Goal: Transaction & Acquisition: Book appointment/travel/reservation

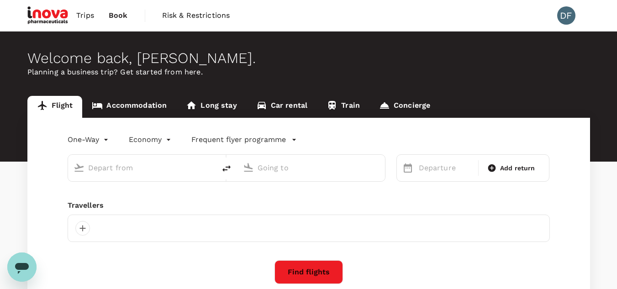
type input "roundtrip"
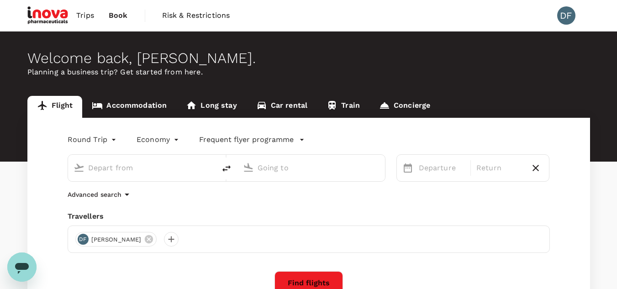
type input "Kuching Intl (KCH)"
type input "Kuala Lumpur Intl (KUL)"
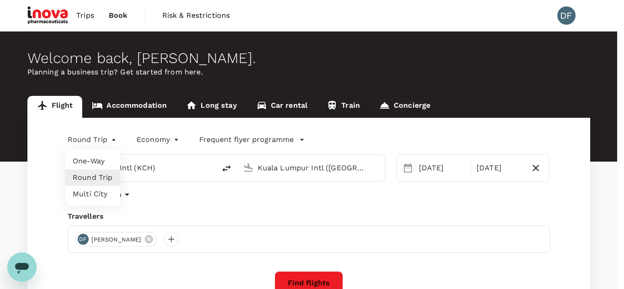
click at [99, 138] on body "Trips Book Risk & Restrictions DF Welcome back , Doris . Planning a business tr…" at bounding box center [312, 193] width 624 height 386
click at [94, 160] on li "One-Way" at bounding box center [92, 161] width 55 height 16
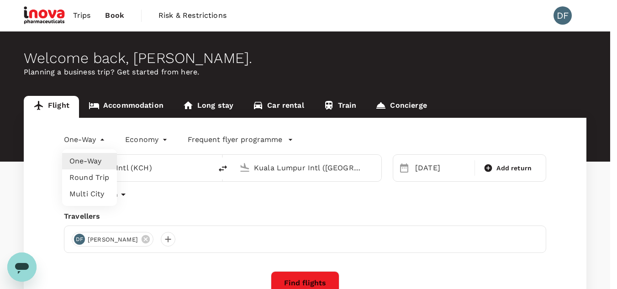
click at [90, 145] on body "Trips Book Risk & Restrictions DF Welcome back , Doris . Planning a business tr…" at bounding box center [308, 193] width 617 height 386
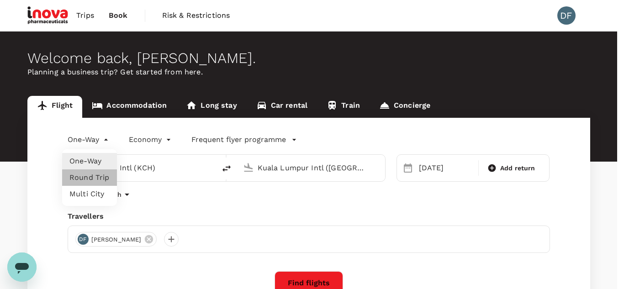
click at [94, 176] on li "Round Trip" at bounding box center [89, 178] width 55 height 16
type input "roundtrip"
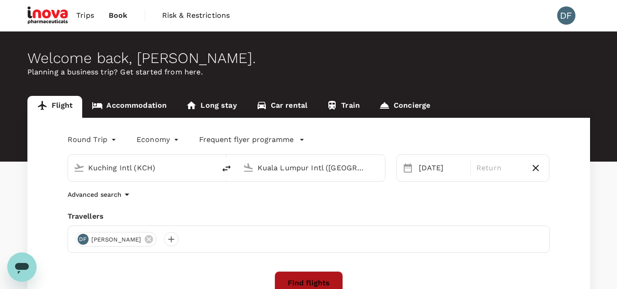
click at [317, 276] on button "Find flights" at bounding box center [309, 283] width 69 height 24
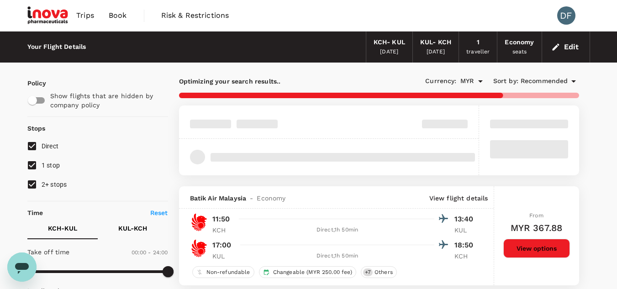
type input "900"
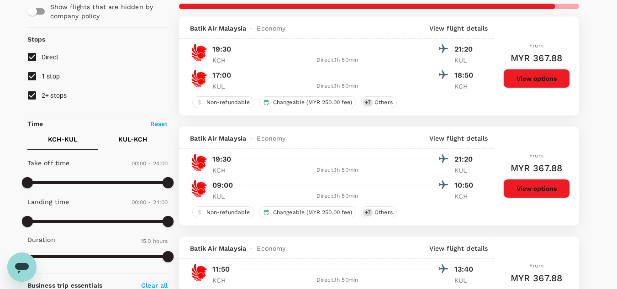
scroll to position [51, 0]
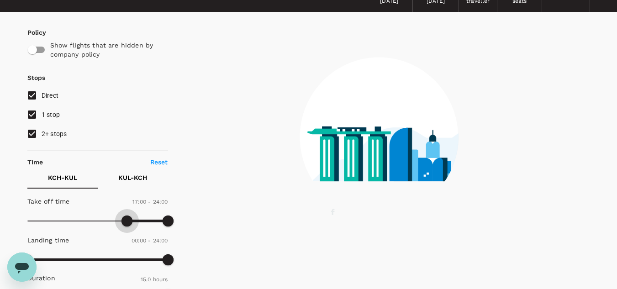
drag, startPoint x: 25, startPoint y: 224, endPoint x: 128, endPoint y: 232, distance: 103.5
click at [128, 232] on div "Take off time 17:00 - 24:00 Landing time 00:00 - 24:00 Duration 15.0 hours" at bounding box center [96, 248] width 144 height 113
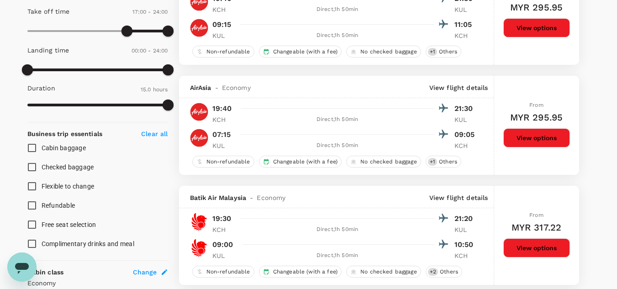
scroll to position [245, 0]
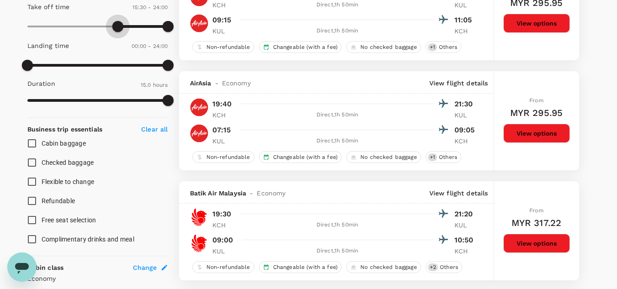
type input "960"
drag, startPoint x: 126, startPoint y: 21, endPoint x: 120, endPoint y: 24, distance: 6.5
click at [120, 24] on span at bounding box center [121, 26] width 11 height 11
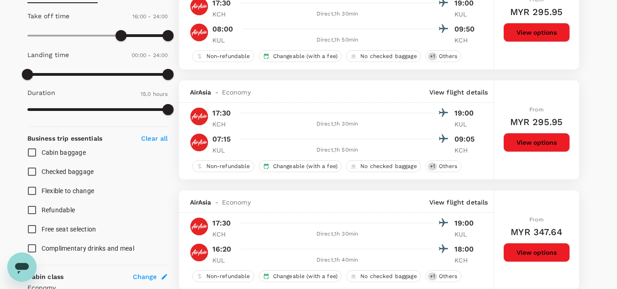
scroll to position [199, 0]
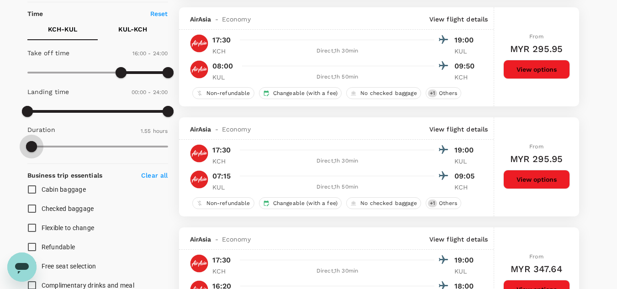
type input "118"
drag, startPoint x: 165, startPoint y: 143, endPoint x: 32, endPoint y: 143, distance: 133.4
click at [32, 143] on span at bounding box center [31, 146] width 11 height 11
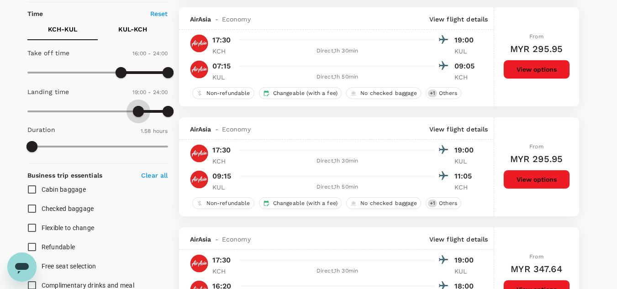
type input "1050"
drag, startPoint x: 26, startPoint y: 110, endPoint x: 130, endPoint y: 120, distance: 104.2
click at [130, 117] on span at bounding box center [129, 111] width 11 height 11
type input "1230"
drag, startPoint x: 165, startPoint y: 113, endPoint x: 147, endPoint y: 114, distance: 17.8
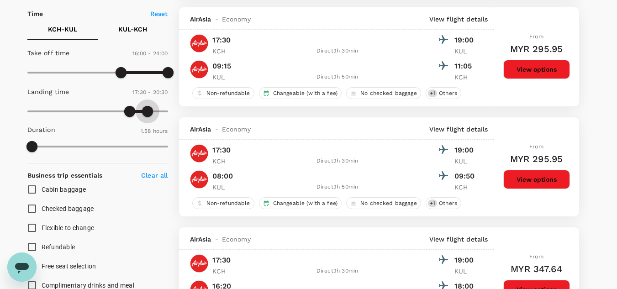
click at [147, 114] on span at bounding box center [147, 111] width 11 height 11
type input "MYR"
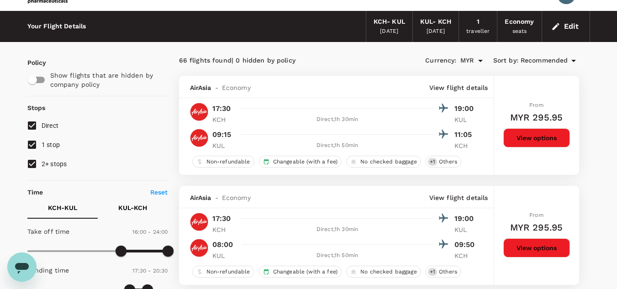
scroll to position [0, 0]
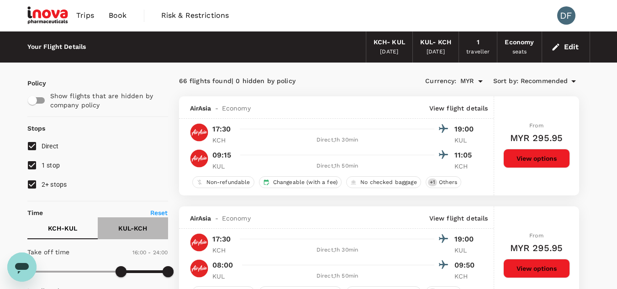
click at [131, 226] on p "KUL - KCH" at bounding box center [132, 228] width 29 height 9
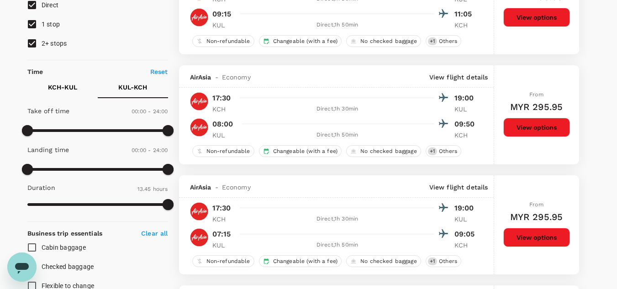
scroll to position [145, 0]
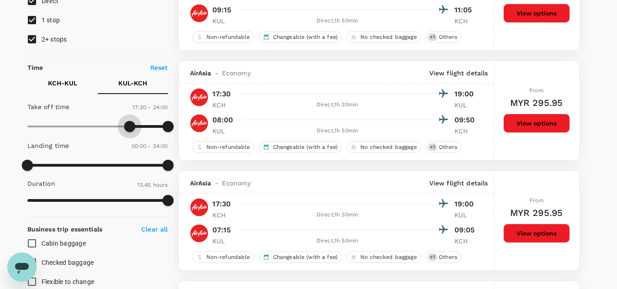
type input "1080"
drag, startPoint x: 28, startPoint y: 124, endPoint x: 132, endPoint y: 136, distance: 104.9
click at [132, 132] on span at bounding box center [132, 126] width 11 height 11
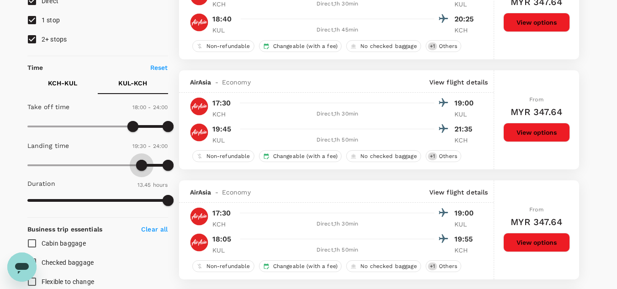
type input "1200"
drag, startPoint x: 30, startPoint y: 162, endPoint x: 146, endPoint y: 177, distance: 117.0
click at [146, 177] on div "Take off time 18:00 - 24:00 Landing time 20:00 - 24:00 Duration 13.45 hours" at bounding box center [96, 154] width 144 height 113
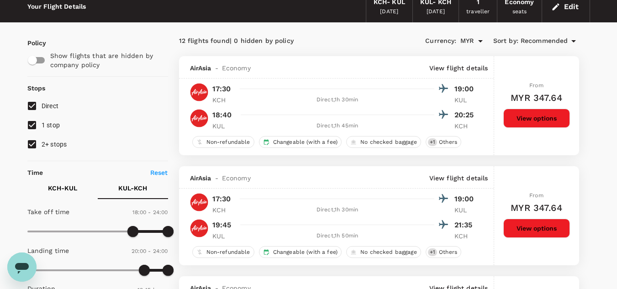
scroll to position [0, 0]
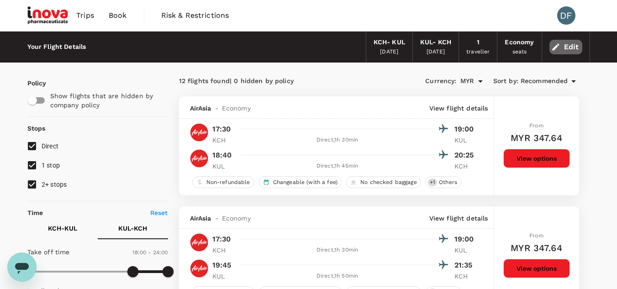
click at [564, 46] on button "Edit" at bounding box center [566, 47] width 33 height 15
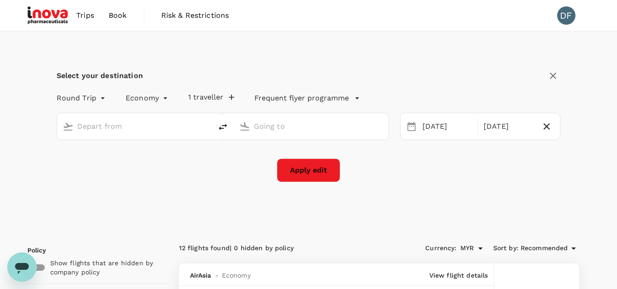
type input "Kuching Intl (KCH)"
type input "Kuala Lumpur Intl ([GEOGRAPHIC_DATA])"
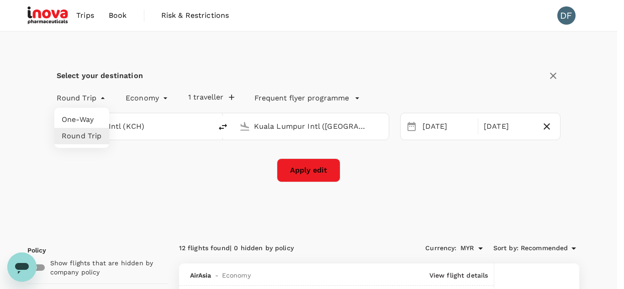
click at [84, 118] on li "One-Way" at bounding box center [81, 119] width 55 height 16
type input "oneway"
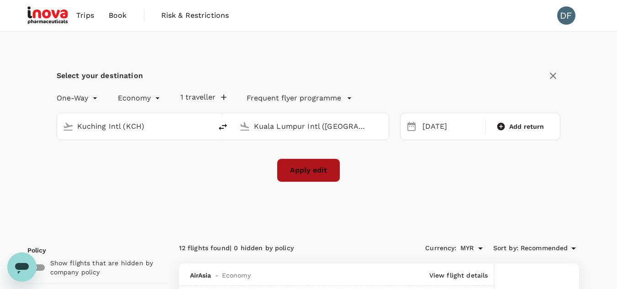
click at [331, 168] on button "Apply edit" at bounding box center [309, 171] width 64 height 24
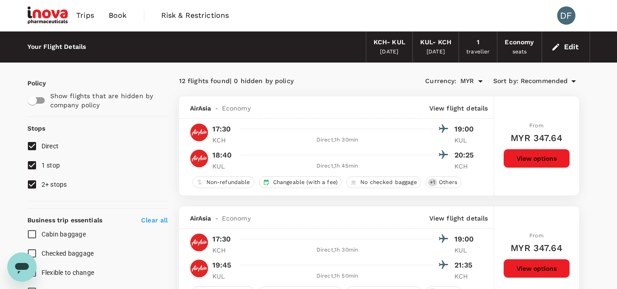
checkbox input "false"
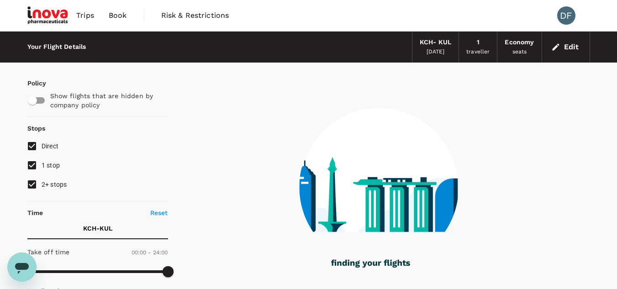
type input "940"
checkbox input "true"
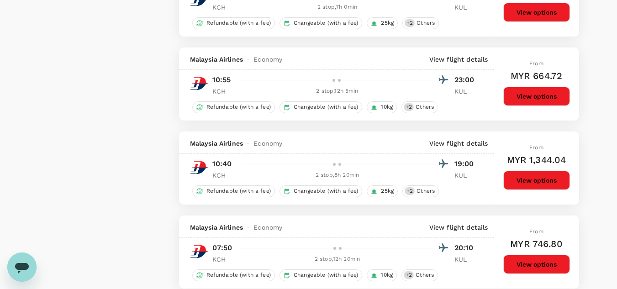
scroll to position [1692, 0]
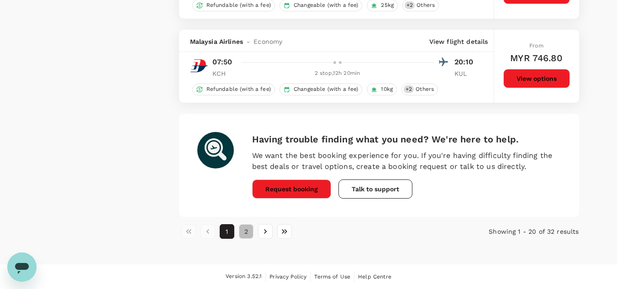
click at [244, 232] on button "2" at bounding box center [246, 231] width 15 height 15
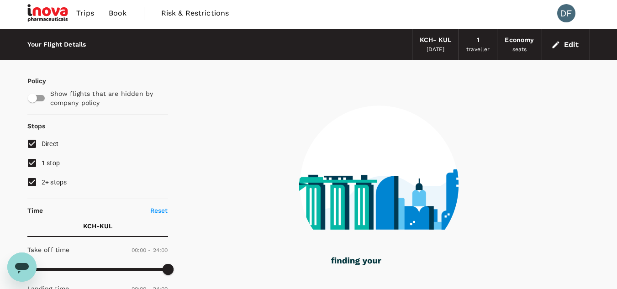
scroll to position [0, 0]
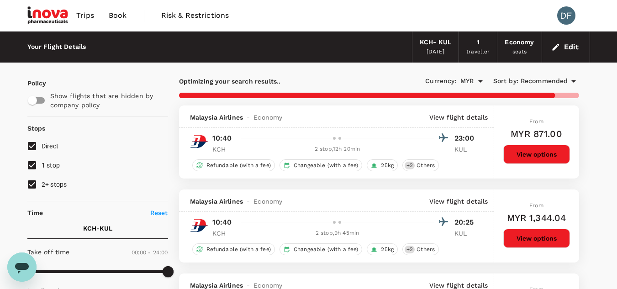
click at [28, 165] on input "1 stop" at bounding box center [31, 165] width 19 height 19
checkbox input "false"
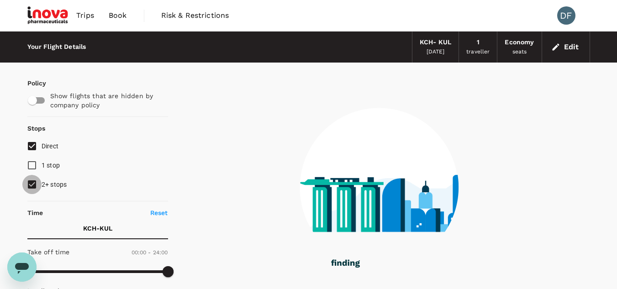
click at [31, 185] on input "2+ stops" at bounding box center [31, 184] width 19 height 19
checkbox input "false"
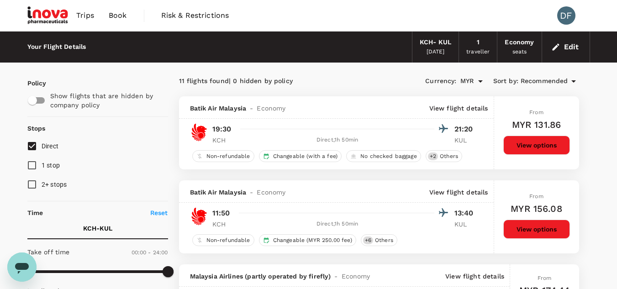
click at [438, 52] on div "[DATE]" at bounding box center [436, 52] width 18 height 9
click at [566, 48] on button "Edit" at bounding box center [566, 47] width 33 height 15
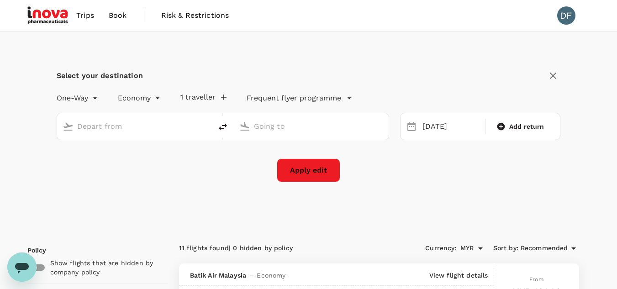
type input "Kuching Intl (KCH)"
type input "Kuala Lumpur Intl ([GEOGRAPHIC_DATA])"
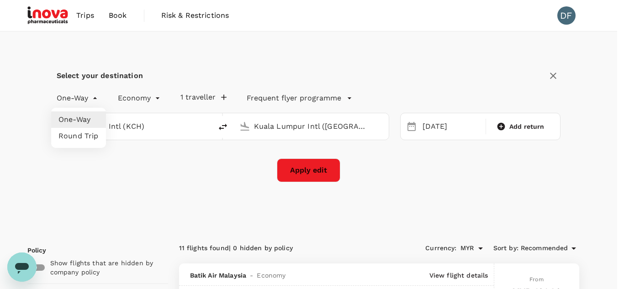
click at [83, 139] on li "Round Trip" at bounding box center [78, 136] width 55 height 16
type input "roundtrip"
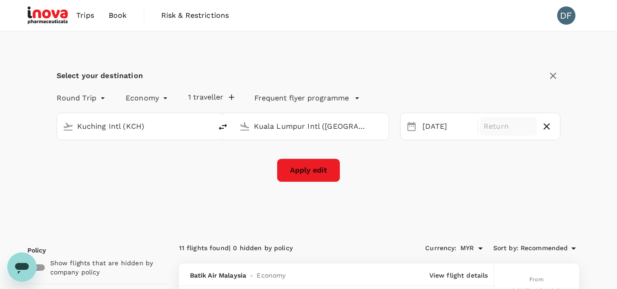
click at [521, 124] on p "Return" at bounding box center [509, 126] width 50 height 11
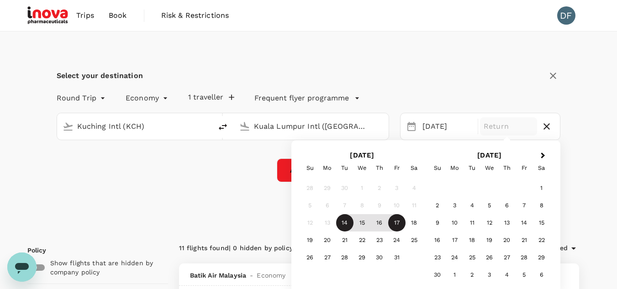
click at [393, 223] on div "17" at bounding box center [396, 222] width 17 height 17
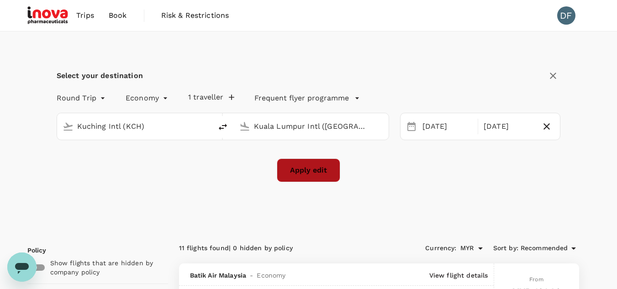
click at [321, 167] on button "Apply edit" at bounding box center [309, 171] width 64 height 24
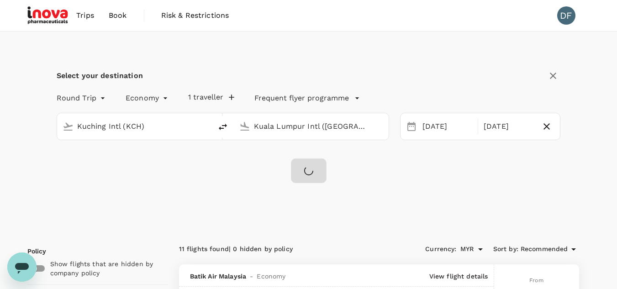
checkbox input "false"
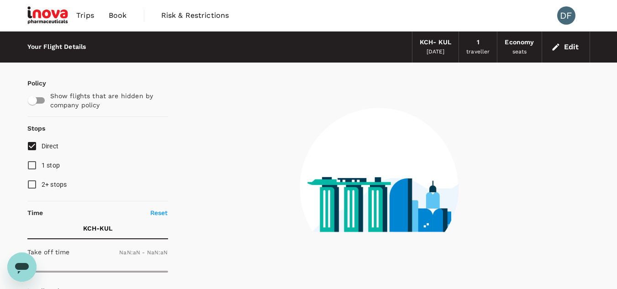
type input "1440"
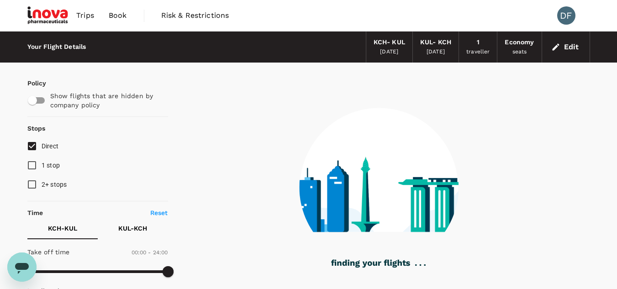
type input "115"
checkbox input "true"
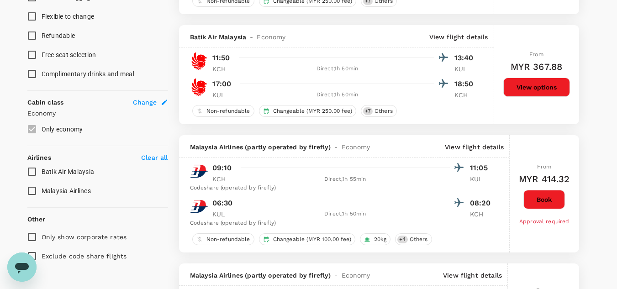
scroll to position [437, 0]
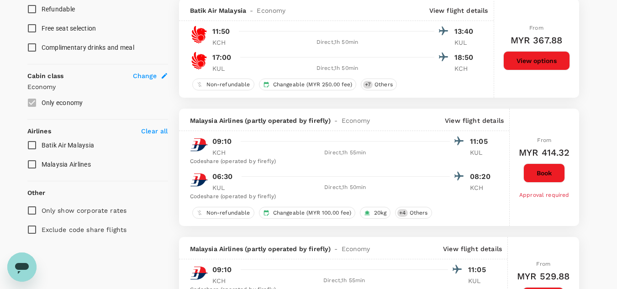
click at [159, 135] on p "Clear all" at bounding box center [154, 131] width 26 height 9
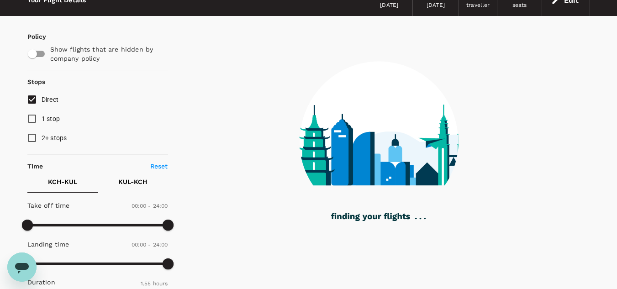
scroll to position [46, 0]
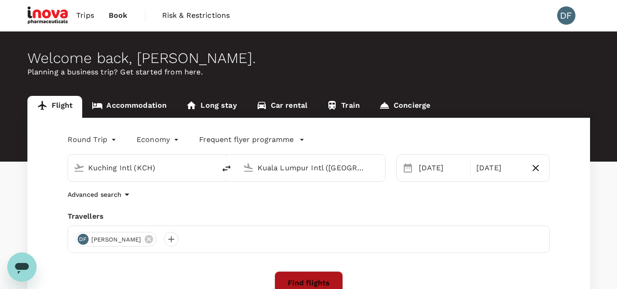
click at [318, 281] on button "Find flights" at bounding box center [309, 283] width 69 height 24
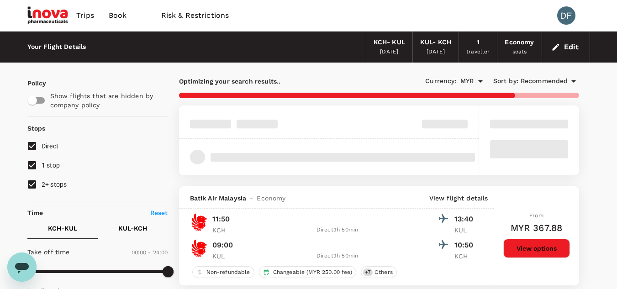
type input "900"
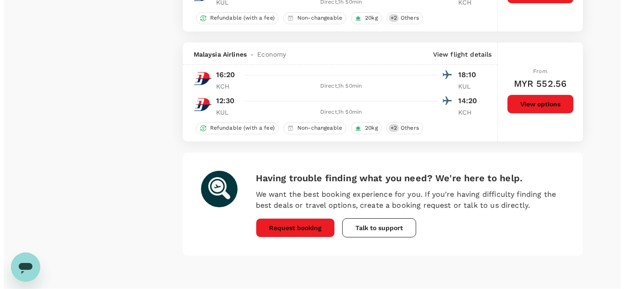
scroll to position [2262, 0]
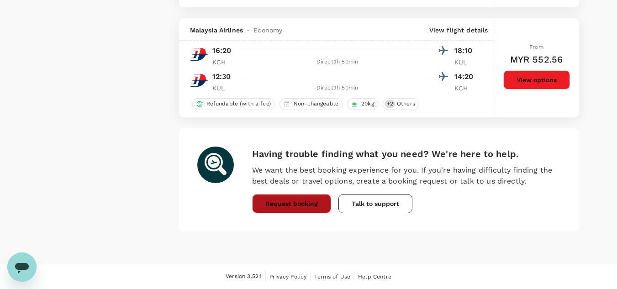
click at [318, 202] on button "Request booking" at bounding box center [291, 203] width 79 height 19
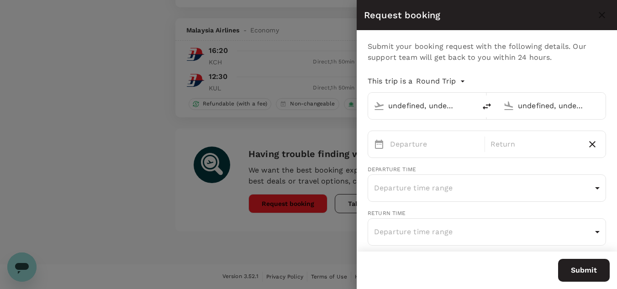
type input "Kuching Intl (KCH)"
type input "Kuala Lumpur Intl ([GEOGRAPHIC_DATA])"
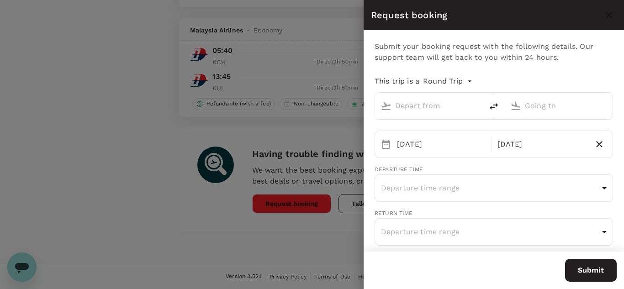
type input "Kuching Intl (KCH)"
type input "Kuala Lumpur Intl ([GEOGRAPHIC_DATA])"
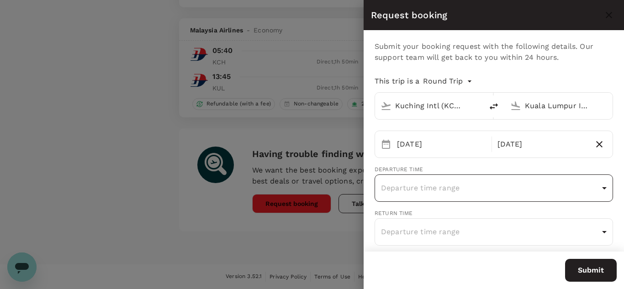
type input "60"
type input "168886587"
type input "d.foo@inovapharma.com"
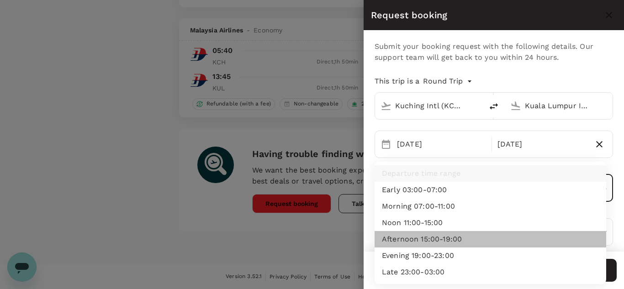
click at [436, 242] on li "Afternoon 15:00-19:00" at bounding box center [491, 239] width 232 height 16
type input "afternoon"
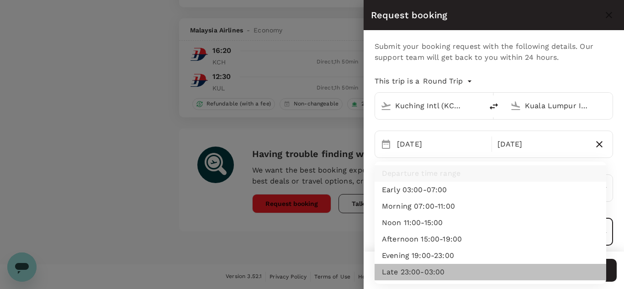
click at [435, 269] on li "Late 23:00-03:00" at bounding box center [491, 272] width 232 height 16
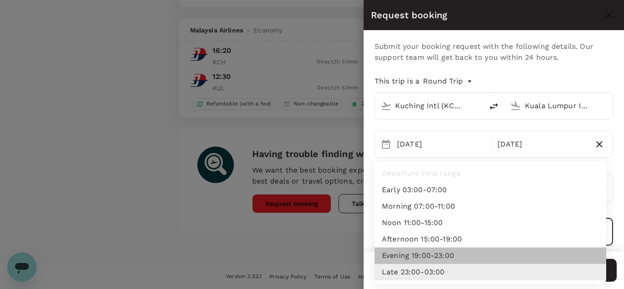
click at [452, 255] on li "Evening 19:00-23:00" at bounding box center [491, 256] width 232 height 16
type input "evening"
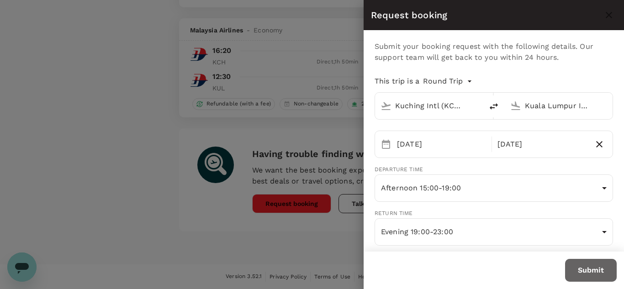
click at [586, 270] on button "Submit" at bounding box center [591, 270] width 52 height 23
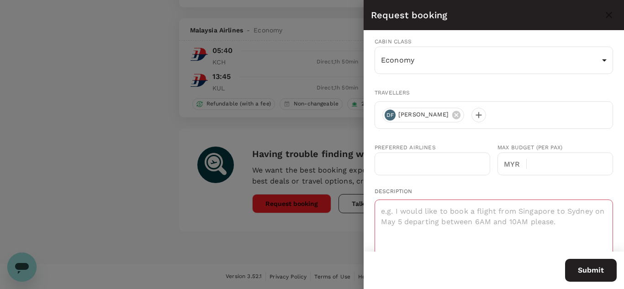
scroll to position [217, 0]
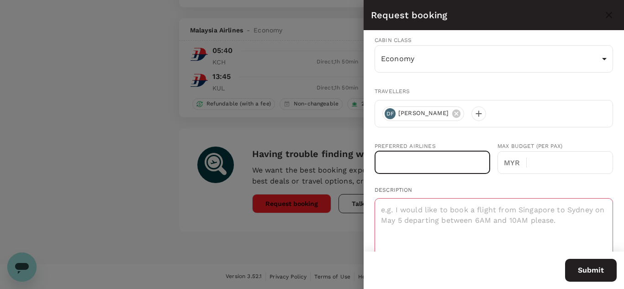
click at [440, 161] on input "text" at bounding box center [433, 162] width 116 height 23
type input "a"
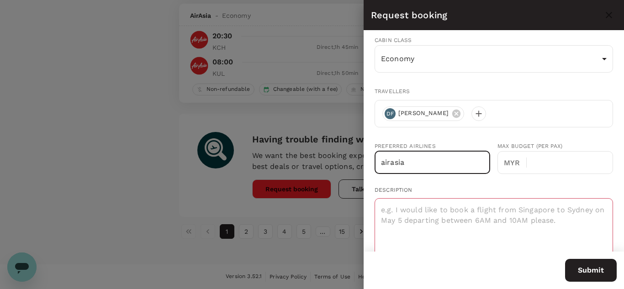
scroll to position [2186, 0]
type input "airasia"
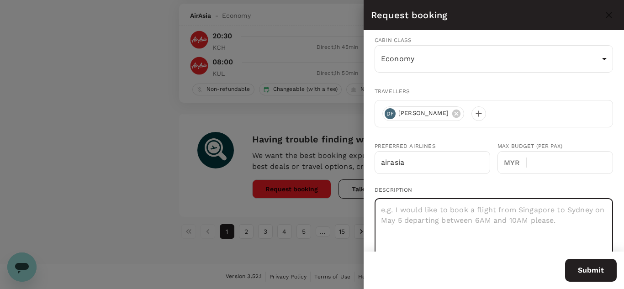
click at [434, 234] on textarea at bounding box center [494, 235] width 238 height 75
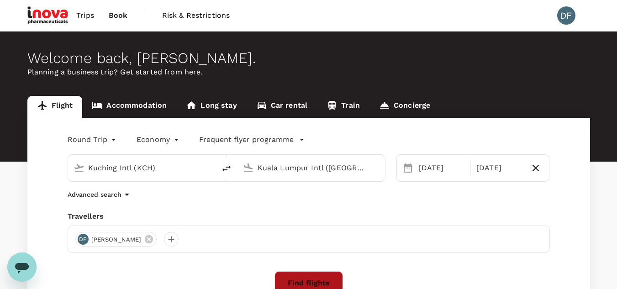
click at [330, 284] on button "Find flights" at bounding box center [309, 283] width 69 height 24
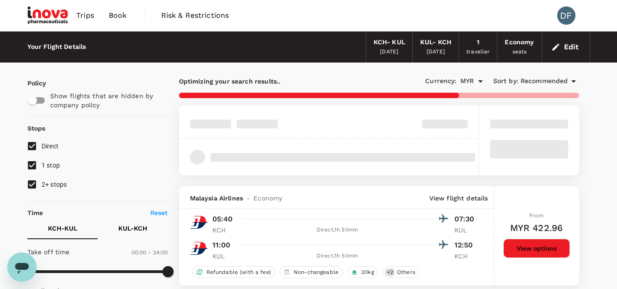
type input "900"
checkbox input "false"
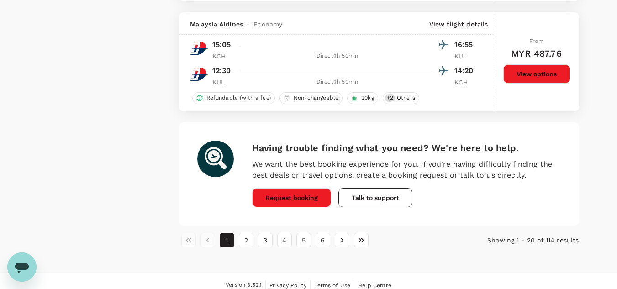
scroll to position [2277, 0]
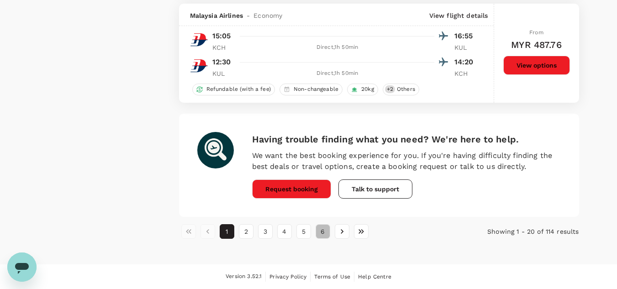
click at [321, 233] on button "6" at bounding box center [323, 231] width 15 height 15
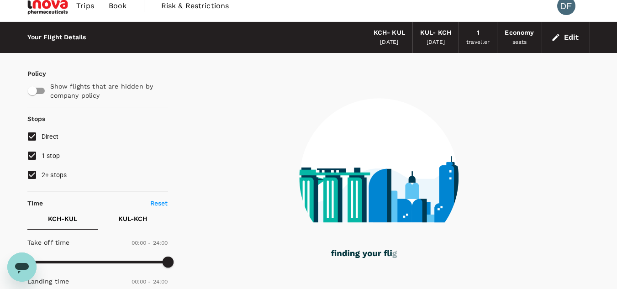
scroll to position [0, 0]
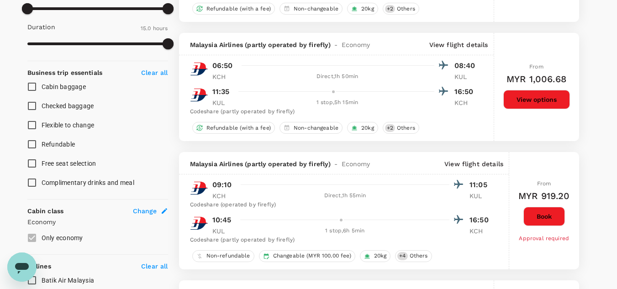
type input "MYR"
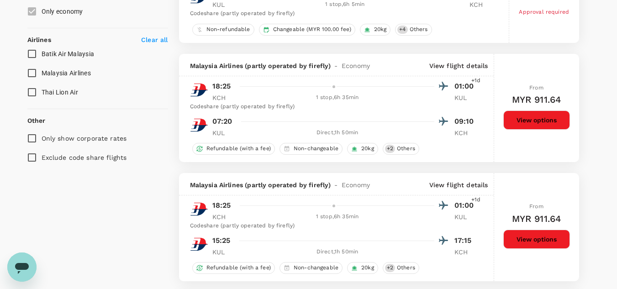
scroll to position [492, 0]
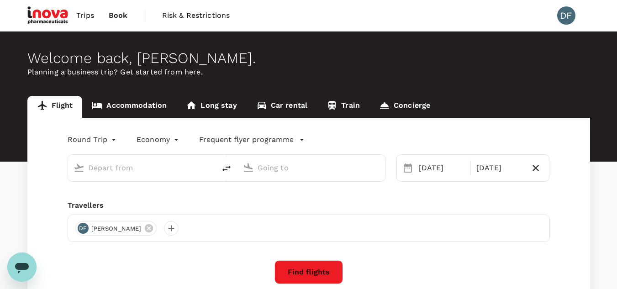
type input "Kuching Intl (KCH)"
type input "Kuala Lumpur Intl ([GEOGRAPHIC_DATA])"
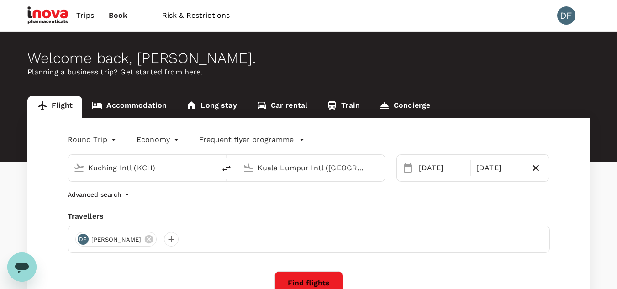
click at [207, 192] on div "Advanced search" at bounding box center [309, 194] width 482 height 11
click at [337, 273] on button "Find flights" at bounding box center [309, 283] width 69 height 24
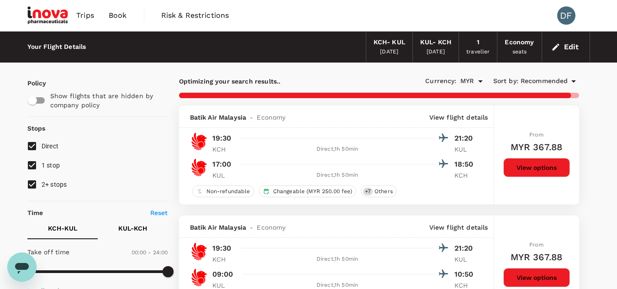
type input "900"
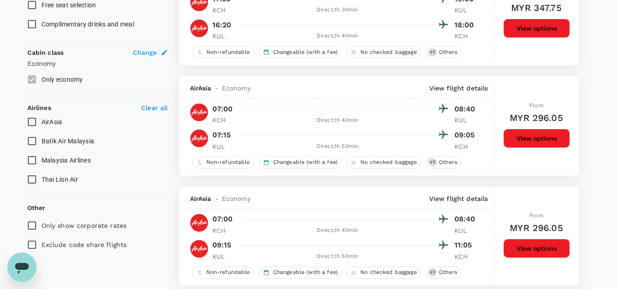
scroll to position [469, 0]
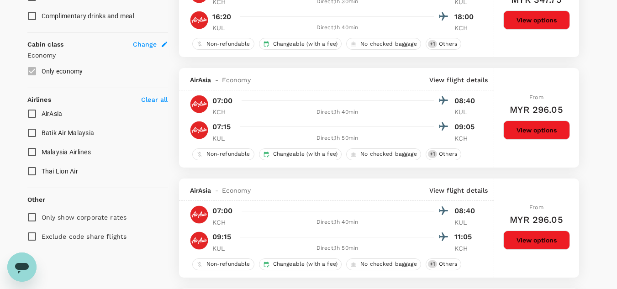
click at [36, 115] on input "AirAsia" at bounding box center [31, 113] width 19 height 19
checkbox input "true"
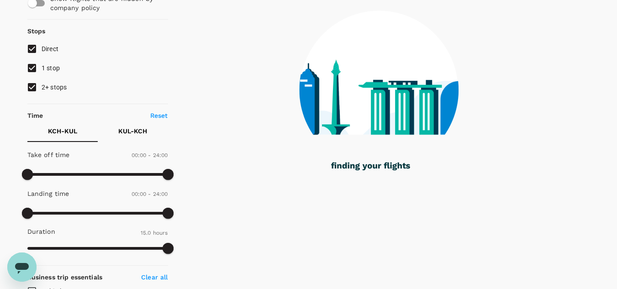
scroll to position [93, 0]
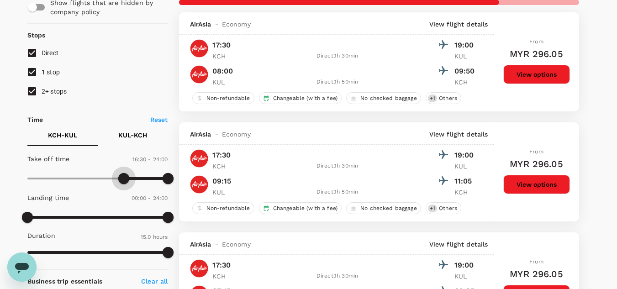
type input "960"
drag, startPoint x: 32, startPoint y: 176, endPoint x: 122, endPoint y: 183, distance: 90.7
click at [122, 183] on span at bounding box center [121, 178] width 11 height 11
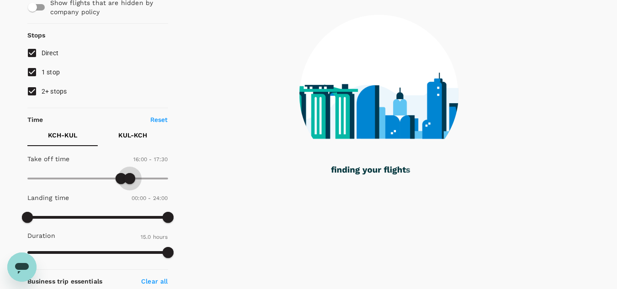
type input "990"
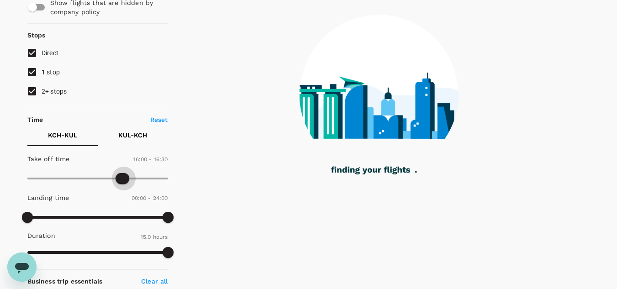
drag, startPoint x: 168, startPoint y: 178, endPoint x: 125, endPoint y: 185, distance: 43.6
click at [125, 184] on span at bounding box center [123, 178] width 11 height 11
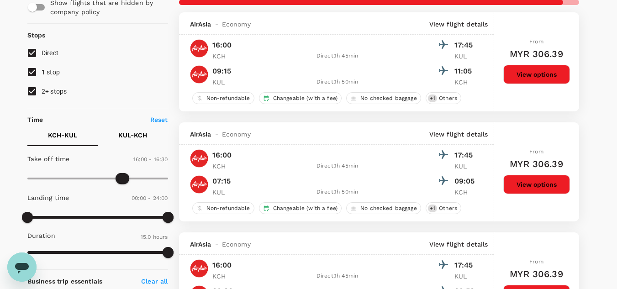
type input "MYR"
click at [138, 136] on p "KUL - KCH" at bounding box center [132, 135] width 29 height 9
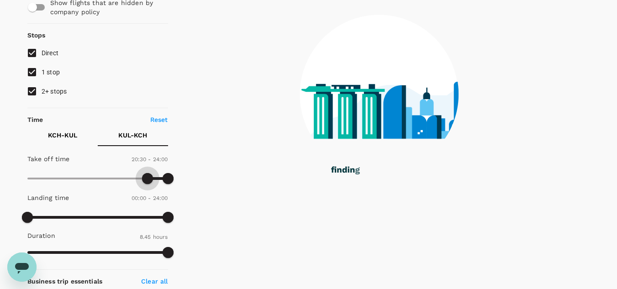
drag, startPoint x: 29, startPoint y: 176, endPoint x: 148, endPoint y: 192, distance: 119.9
click at [148, 192] on div "Take off time 20:30 - 24:00 Landing time 00:00 - 24:00 Duration 8.45 hours" at bounding box center [96, 206] width 144 height 113
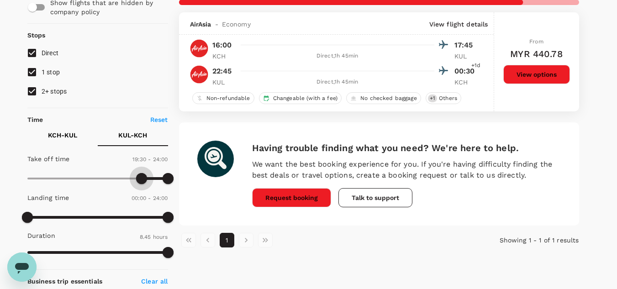
drag, startPoint x: 149, startPoint y: 176, endPoint x: 143, endPoint y: 175, distance: 6.5
click at [143, 175] on span at bounding box center [141, 178] width 11 height 11
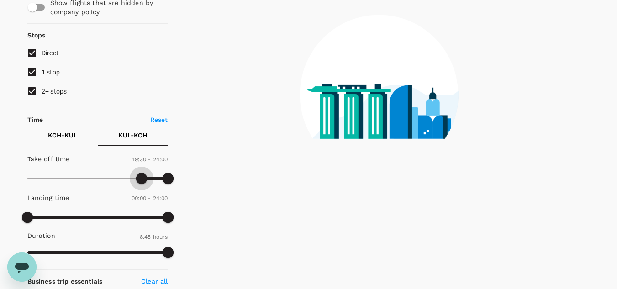
type input "1110"
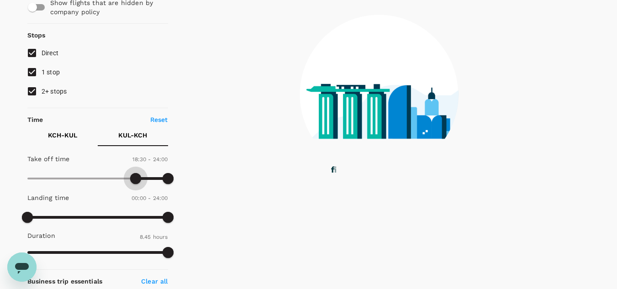
drag, startPoint x: 143, startPoint y: 175, endPoint x: 137, endPoint y: 174, distance: 5.7
click at [137, 174] on span at bounding box center [135, 178] width 11 height 11
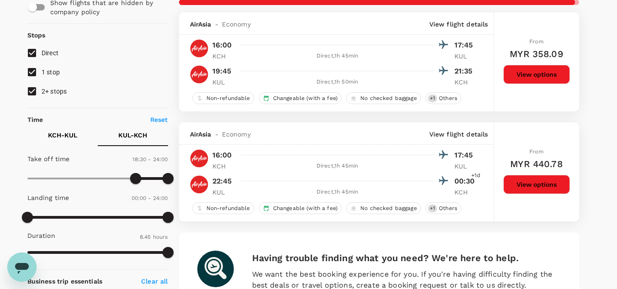
type input "MYR"
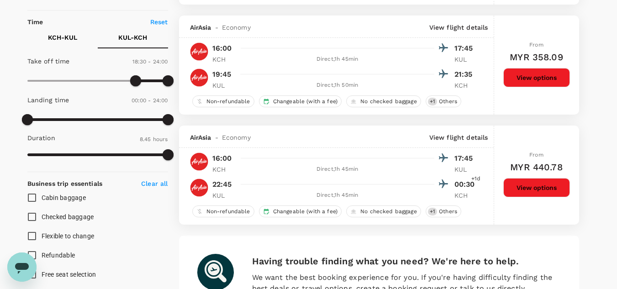
scroll to position [205, 0]
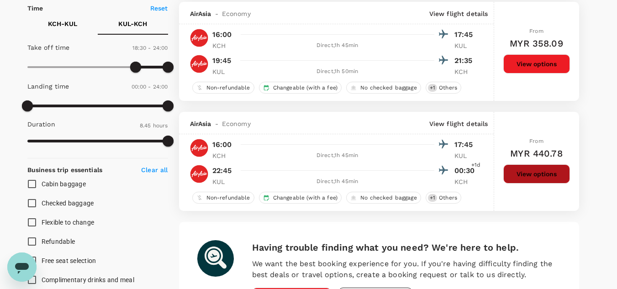
click at [531, 178] on button "View options" at bounding box center [536, 173] width 67 height 19
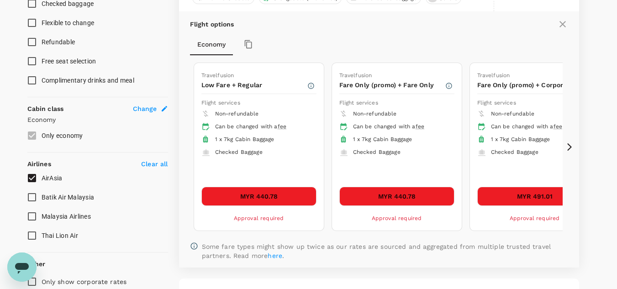
scroll to position [427, 0]
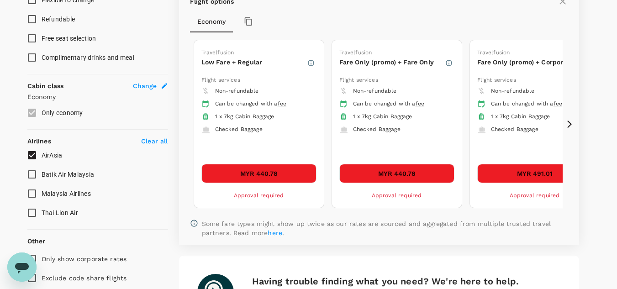
click at [573, 121] on icon at bounding box center [569, 124] width 9 height 9
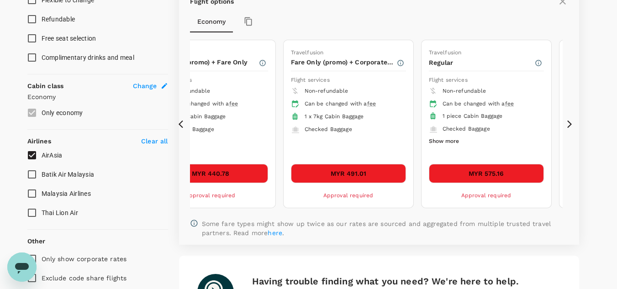
click at [573, 121] on icon at bounding box center [569, 124] width 9 height 9
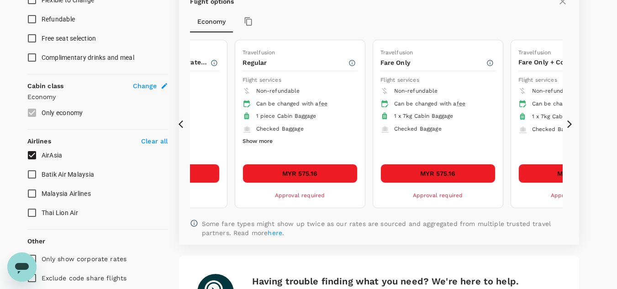
click at [573, 121] on icon at bounding box center [569, 124] width 9 height 9
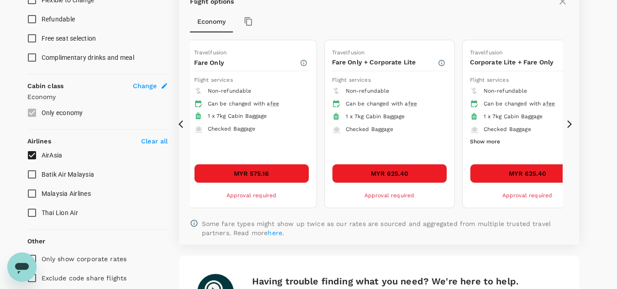
click at [573, 121] on icon at bounding box center [569, 124] width 9 height 9
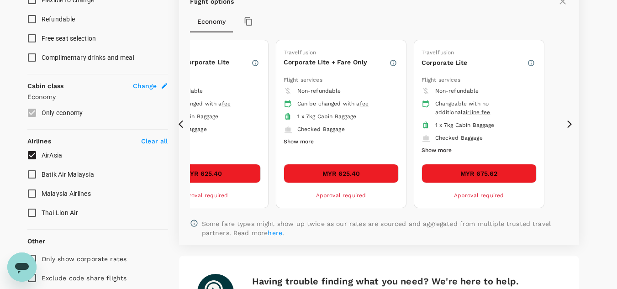
click at [573, 121] on icon at bounding box center [569, 124] width 9 height 9
click at [180, 125] on icon at bounding box center [181, 124] width 5 height 8
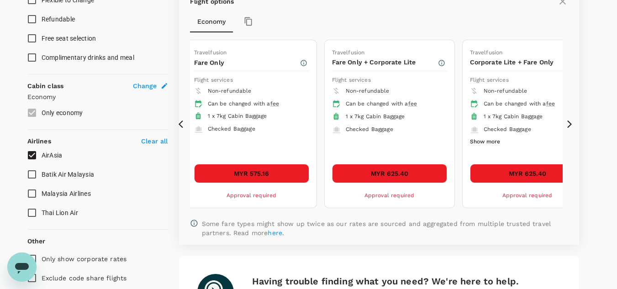
click at [180, 125] on icon at bounding box center [181, 124] width 5 height 8
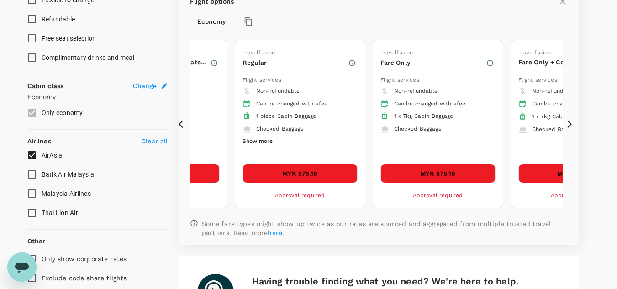
click at [180, 125] on icon at bounding box center [181, 124] width 5 height 8
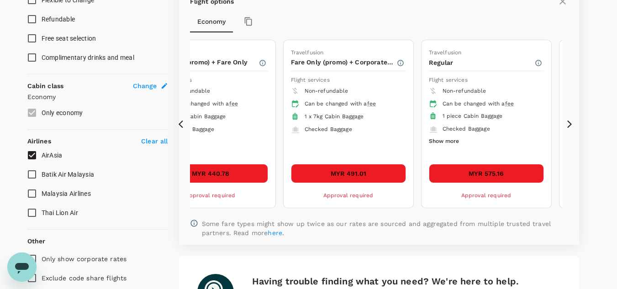
click at [180, 125] on icon at bounding box center [181, 124] width 5 height 8
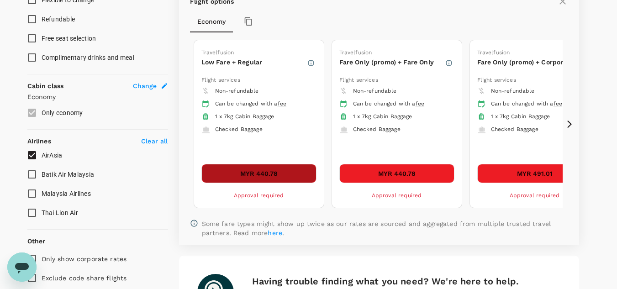
click at [291, 171] on button "MYR 440.78" at bounding box center [258, 173] width 115 height 19
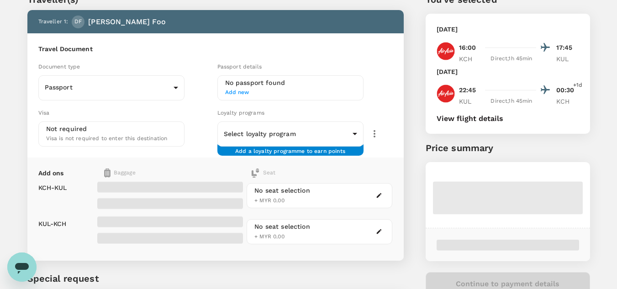
scroll to position [43, 0]
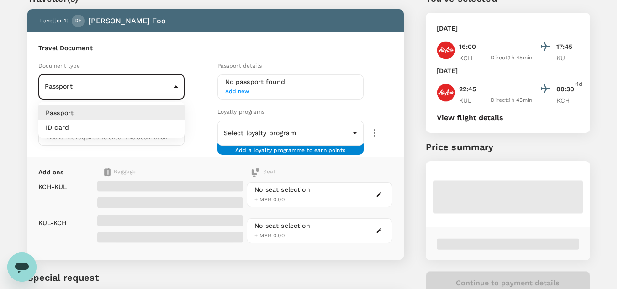
click at [150, 83] on body "Back to flight results Flight review Traveller(s) Traveller 1 : DF Doris Foo Tr…" at bounding box center [312, 167] width 624 height 420
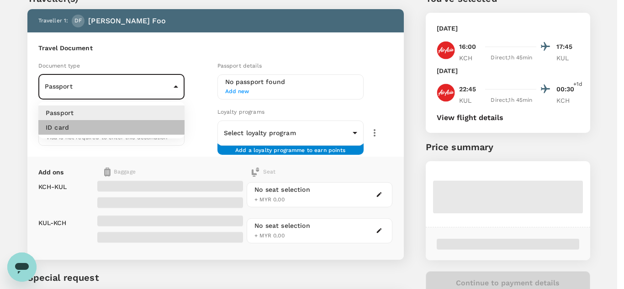
click at [135, 125] on li "ID card" at bounding box center [111, 127] width 146 height 15
type input "Id card"
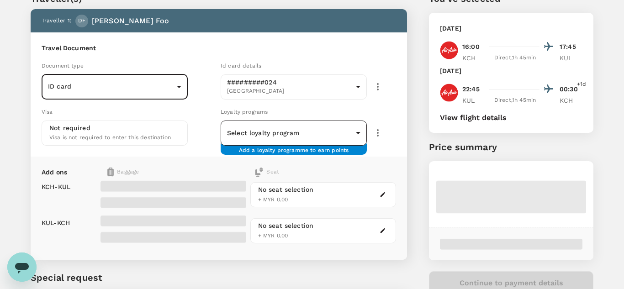
click at [286, 144] on body "Back to flight results Flight review Traveller(s) Traveller 1 : DF Doris Foo Tr…" at bounding box center [312, 167] width 624 height 420
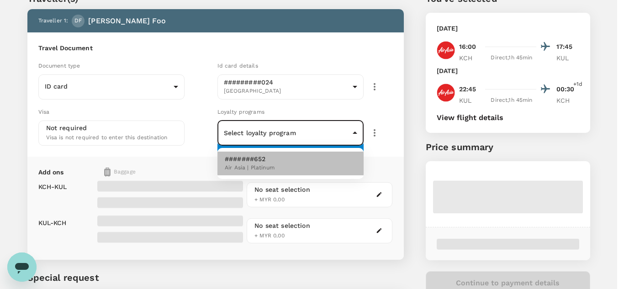
click at [281, 167] on li "#######652 Air Asia | Platinum" at bounding box center [290, 164] width 146 height 24
type input "0cb03add-dd37-497b-b423-ae9dae6a92d5"
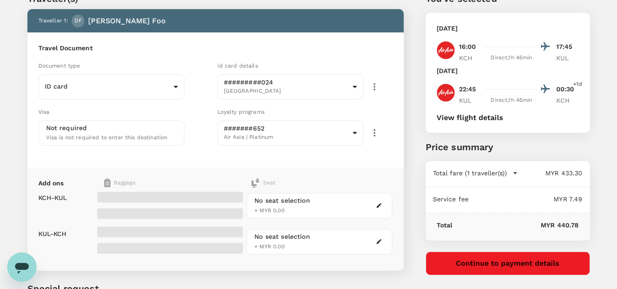
click at [224, 197] on span at bounding box center [170, 197] width 146 height 11
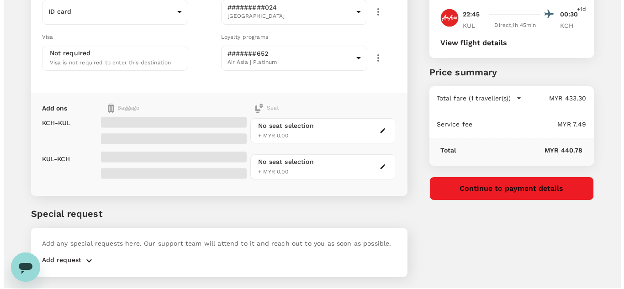
scroll to position [117, 0]
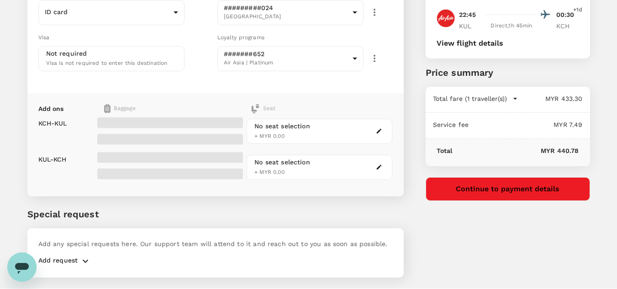
click at [290, 135] on div "No seat selection + MYR 0.00" at bounding box center [282, 132] width 56 height 20
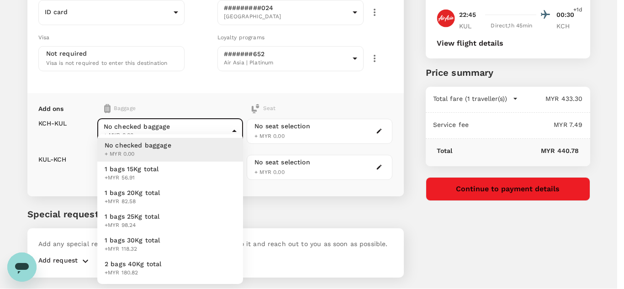
click at [174, 128] on body "Back to flight results Flight review Traveller(s) Traveller 1 : DF Doris Foo Tr…" at bounding box center [312, 98] width 624 height 431
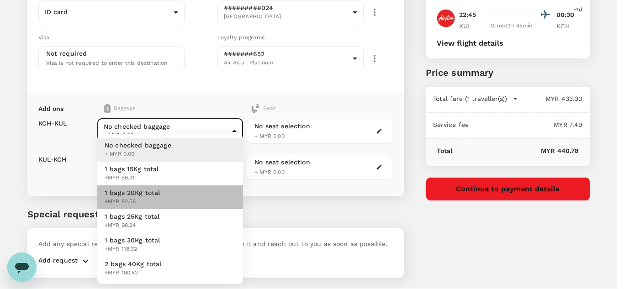
click at [164, 197] on li "1 bags 20Kg total +MYR 82.58" at bounding box center [170, 197] width 146 height 24
type input "2 - 82.58"
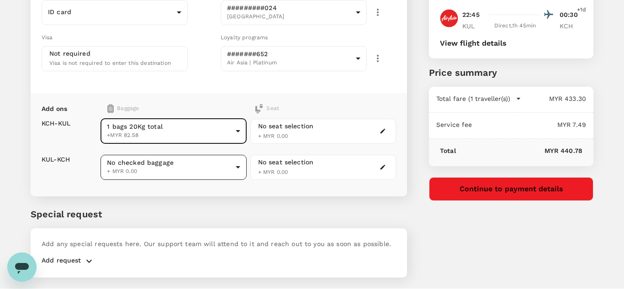
click at [203, 166] on body "Back to flight results Flight review Traveller(s) Traveller 1 : DF Doris Foo Tr…" at bounding box center [312, 98] width 624 height 431
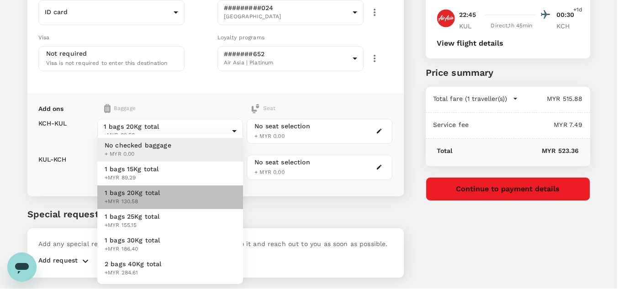
click at [184, 198] on li "1 bags 20Kg total +MYR 130.58" at bounding box center [170, 197] width 146 height 24
type input "2 - 130.58"
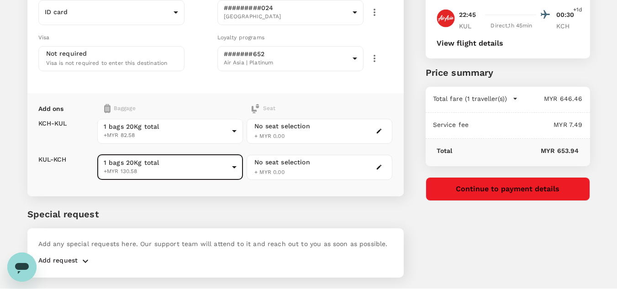
click at [324, 135] on div "No seat selection + MYR 0.00" at bounding box center [320, 131] width 146 height 25
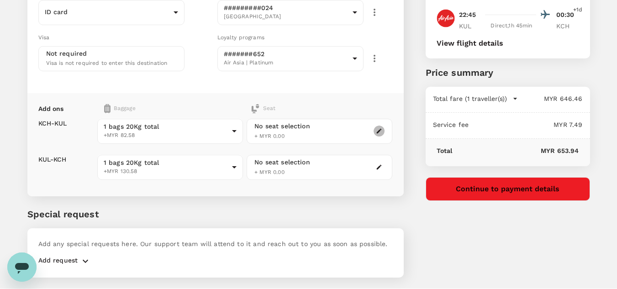
click at [380, 135] on button "button" at bounding box center [379, 131] width 11 height 11
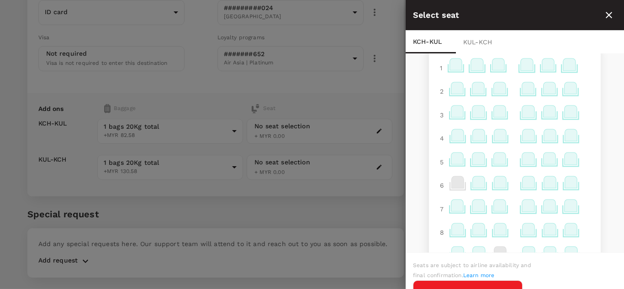
scroll to position [29, 0]
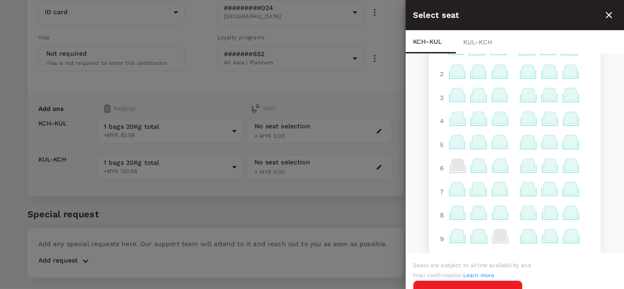
click at [565, 162] on icon at bounding box center [571, 165] width 12 height 12
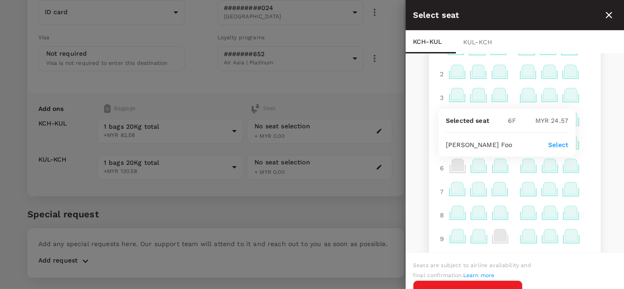
click at [561, 147] on p "Select" at bounding box center [558, 144] width 20 height 9
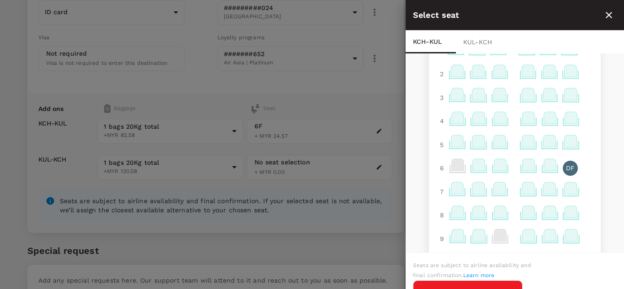
click at [486, 43] on div "KUL - KCH" at bounding box center [481, 42] width 50 height 23
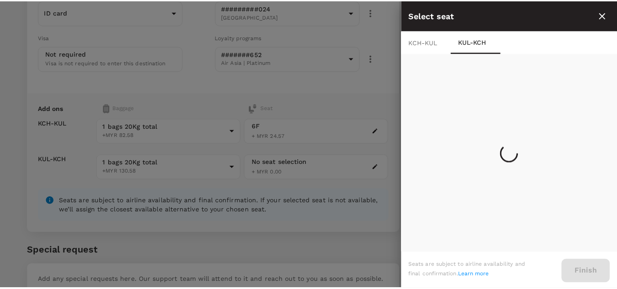
scroll to position [0, 0]
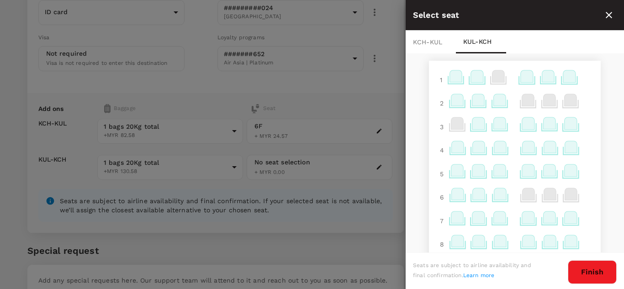
click at [565, 220] on icon at bounding box center [571, 218] width 12 height 12
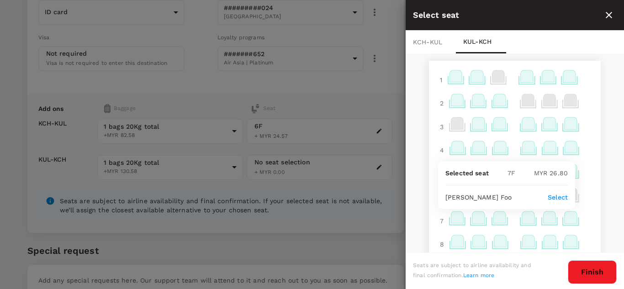
click at [558, 200] on p "Select" at bounding box center [558, 197] width 20 height 9
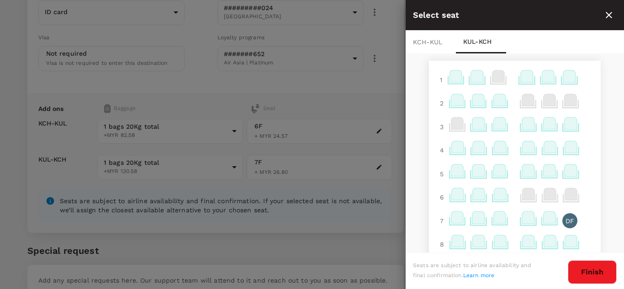
click at [599, 270] on button "Finish" at bounding box center [592, 272] width 49 height 24
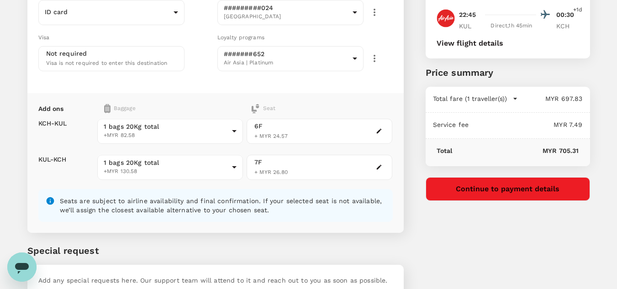
scroll to position [178, 0]
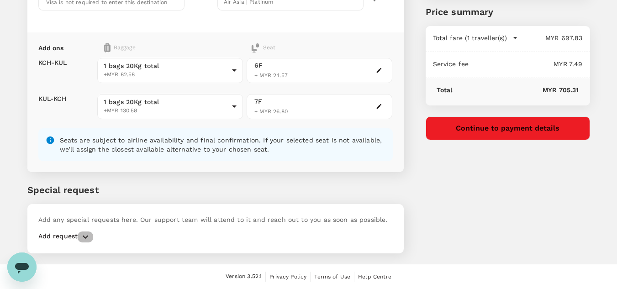
click at [78, 238] on button "button" at bounding box center [86, 237] width 16 height 11
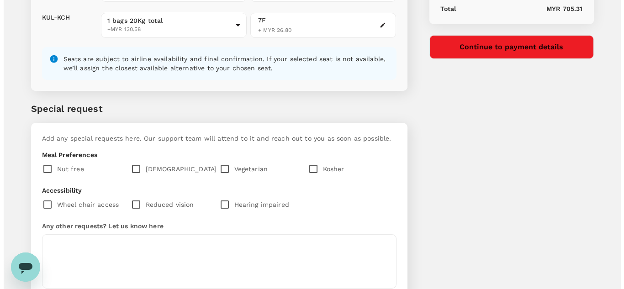
scroll to position [269, 0]
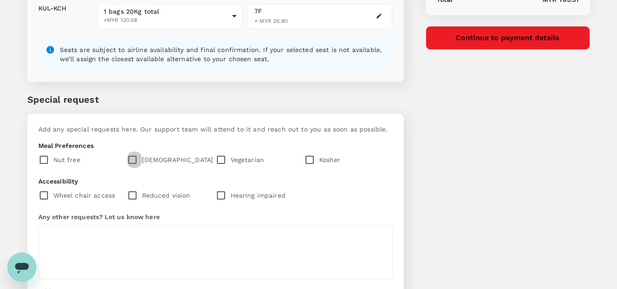
click at [134, 161] on input "checkbox" at bounding box center [134, 159] width 15 height 19
click at [146, 158] on p "Halal" at bounding box center [177, 159] width 71 height 9
click at [129, 162] on input "checkbox" at bounding box center [134, 159] width 15 height 19
checkbox input "false"
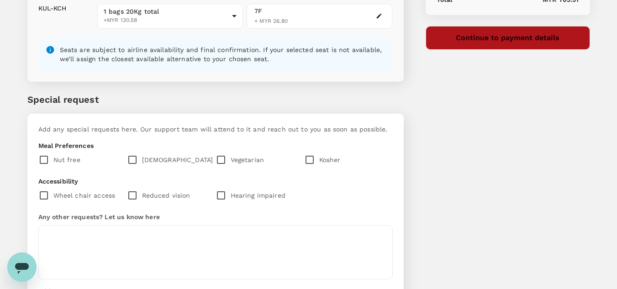
click at [502, 42] on button "Continue to payment details" at bounding box center [508, 38] width 164 height 24
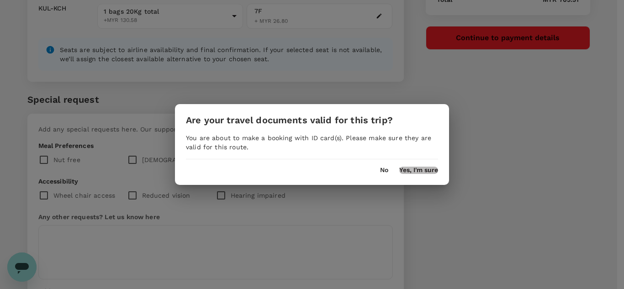
click at [419, 168] on button "Yes, I'm sure" at bounding box center [418, 170] width 39 height 7
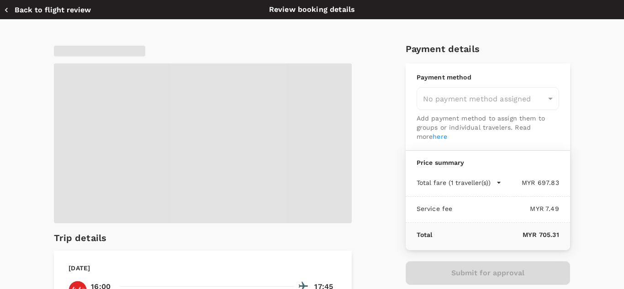
type input "9f545753-4e68-4944-8dc3-0523e007ca39"
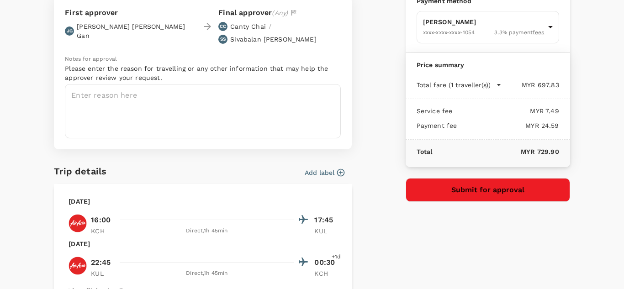
scroll to position [69, 0]
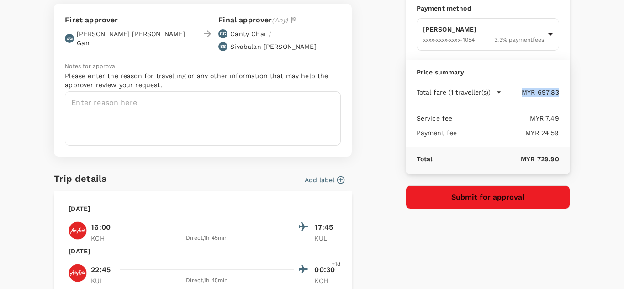
drag, startPoint x: 604, startPoint y: 90, endPoint x: 600, endPoint y: 72, distance: 19.1
click at [600, 72] on div "Approval details Multiple approvals are required for this booking based on your…" at bounding box center [312, 226] width 624 height 551
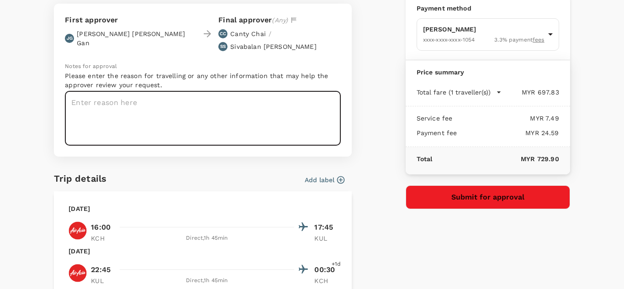
click at [257, 91] on textarea at bounding box center [203, 118] width 276 height 54
click at [194, 106] on textarea at bounding box center [203, 118] width 276 height 54
paste textarea "Q4 2025 Cycle Meeting"
type textarea "Q4 2025 Cycle Meeting"
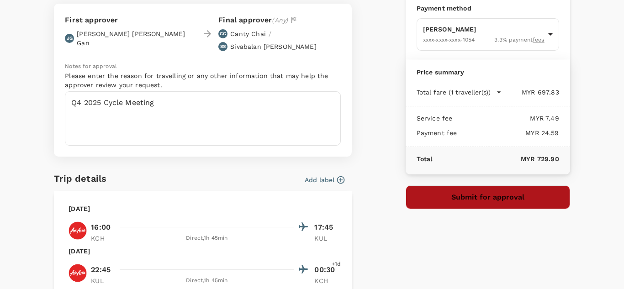
click at [488, 197] on button "Submit for approval" at bounding box center [488, 197] width 164 height 24
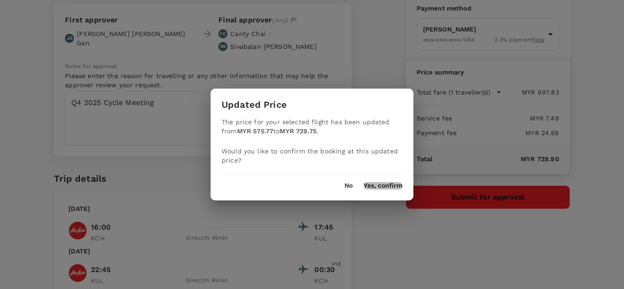
click at [400, 185] on button "Yes, confirm" at bounding box center [383, 185] width 39 height 7
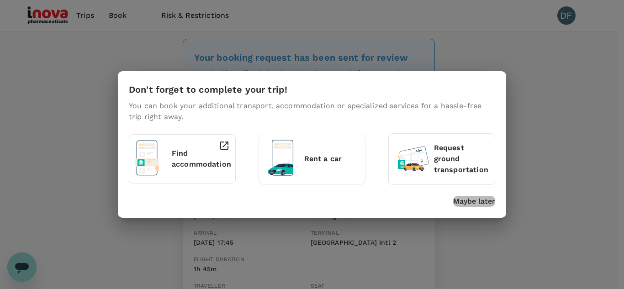
click at [481, 201] on p "Maybe later" at bounding box center [474, 201] width 42 height 11
